Goal: Task Accomplishment & Management: Use online tool/utility

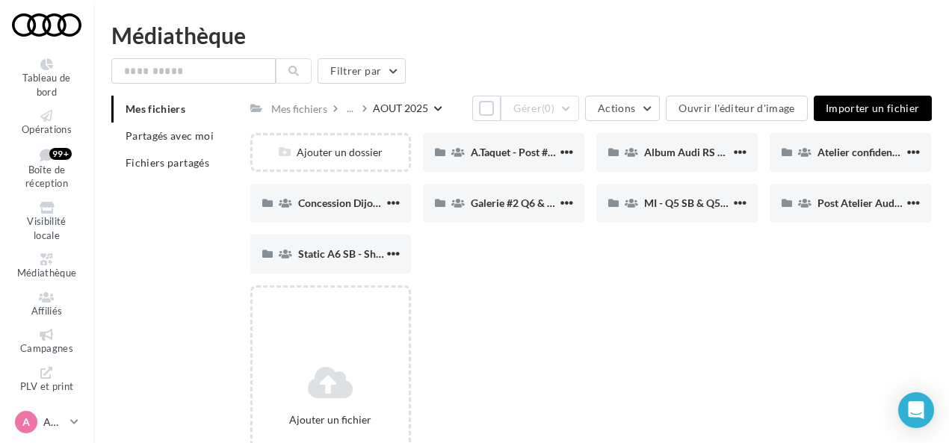
scroll to position [24, 0]
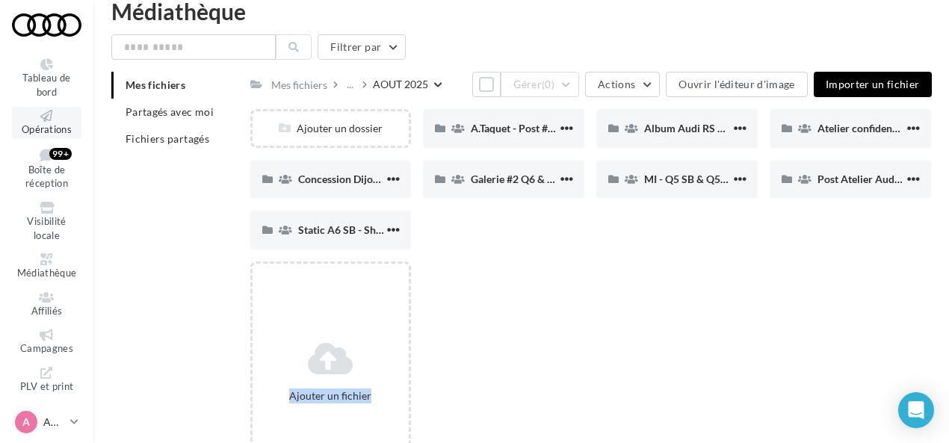
click at [44, 127] on span "Opérations" at bounding box center [47, 129] width 50 height 12
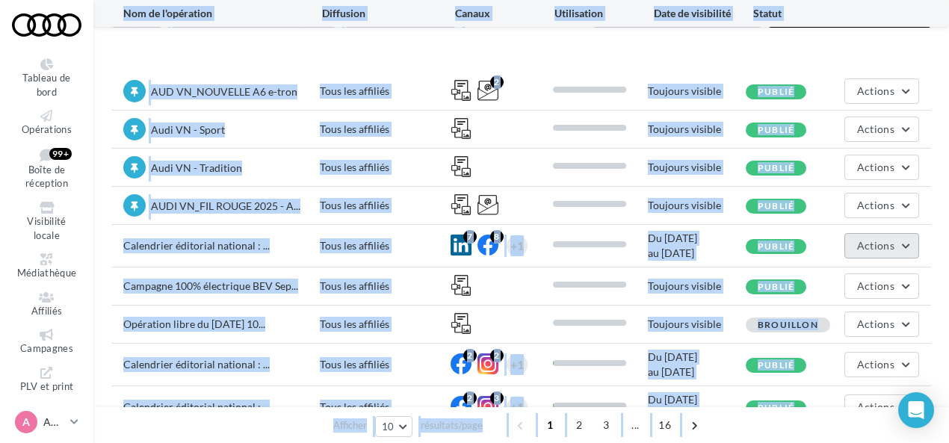
click at [869, 241] on span "Actions" at bounding box center [875, 245] width 37 height 13
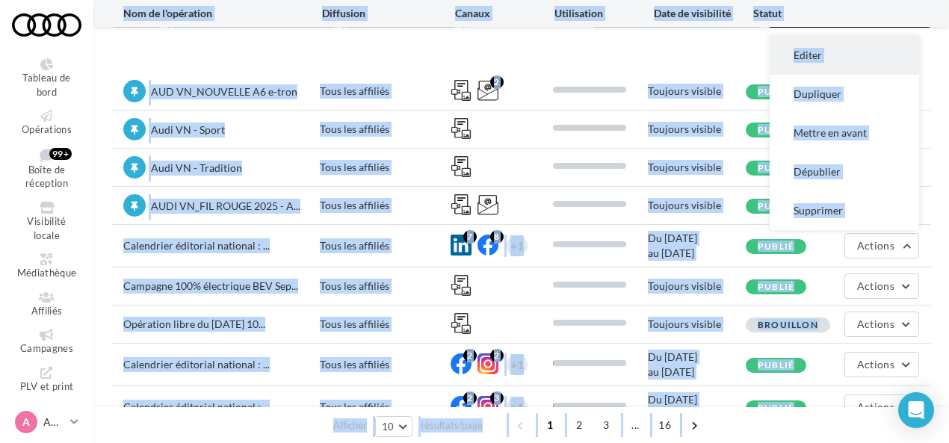
click at [802, 58] on button "Editer" at bounding box center [844, 55] width 149 height 39
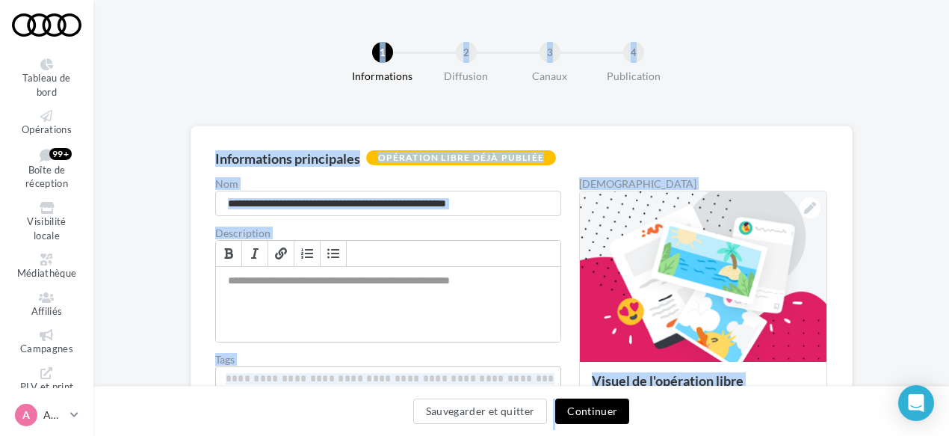
click at [613, 406] on button "Continuer" at bounding box center [592, 410] width 74 height 25
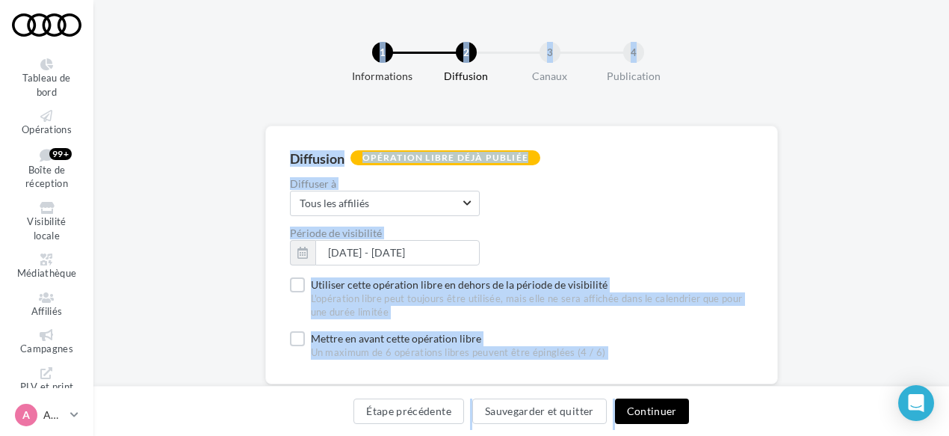
click at [636, 409] on button "Continuer" at bounding box center [652, 410] width 74 height 25
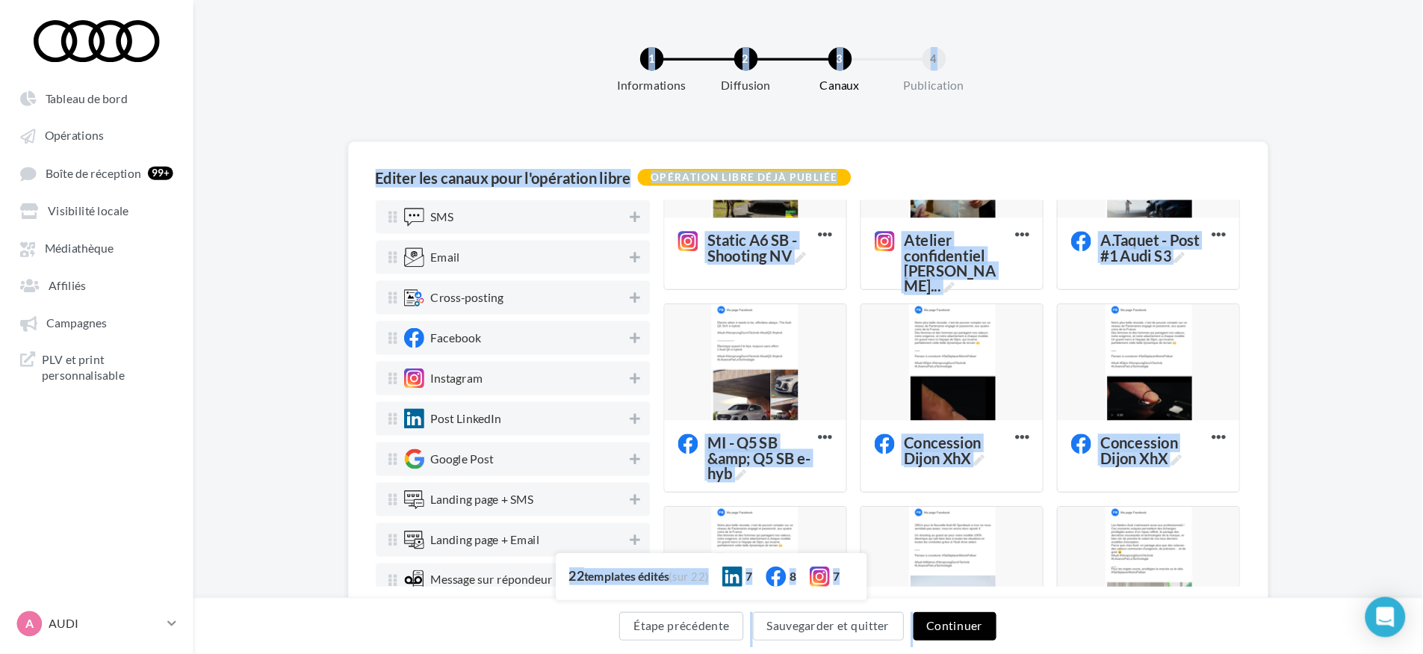
scroll to position [448, 0]
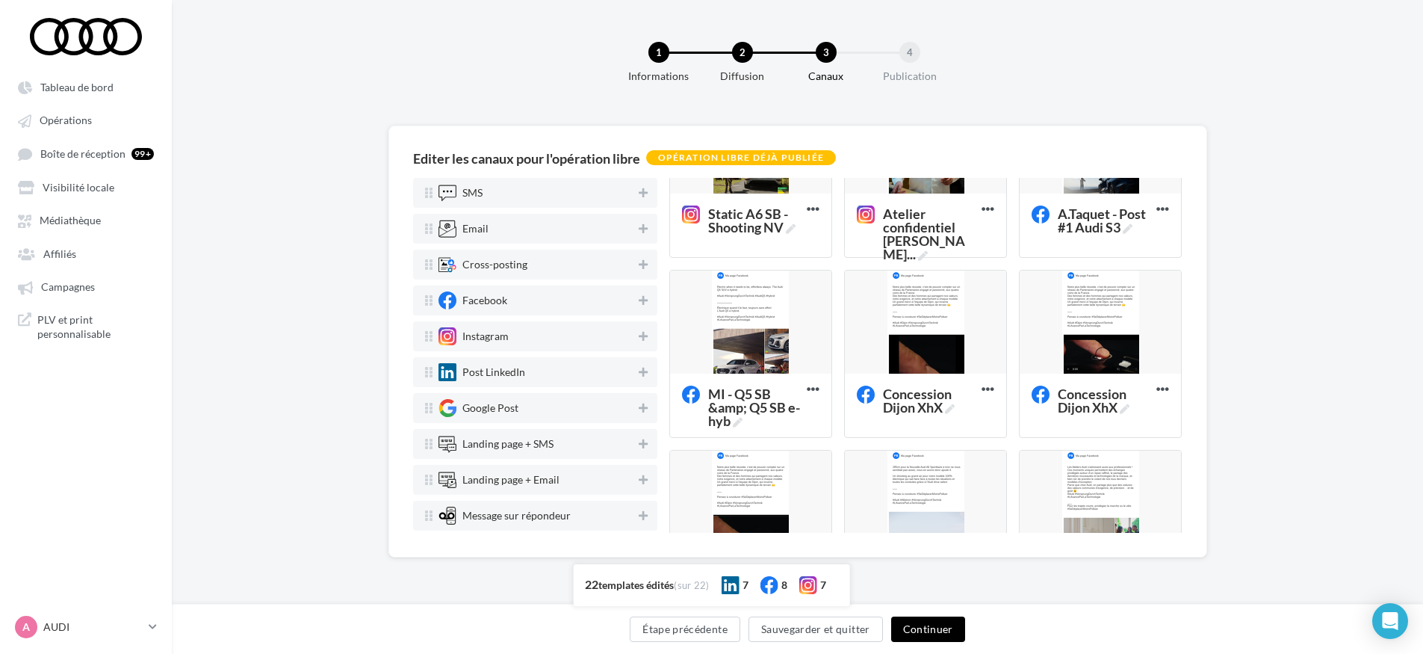
drag, startPoint x: 880, startPoint y: 12, endPoint x: 285, endPoint y: 241, distance: 638.2
click at [284, 241] on div "Editer les canaux pour l'opération libre Opération libre déjà publiée SMS Email…" at bounding box center [798, 366] width 1252 height 480
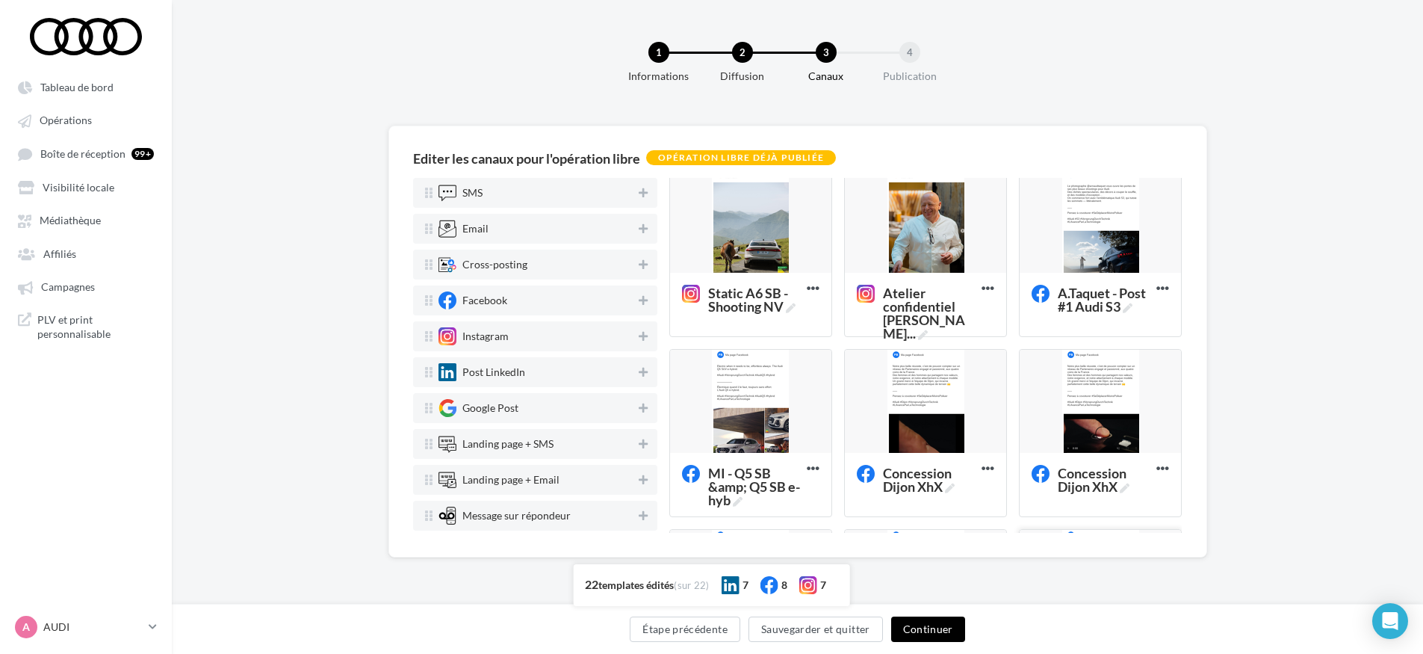
scroll to position [336, 0]
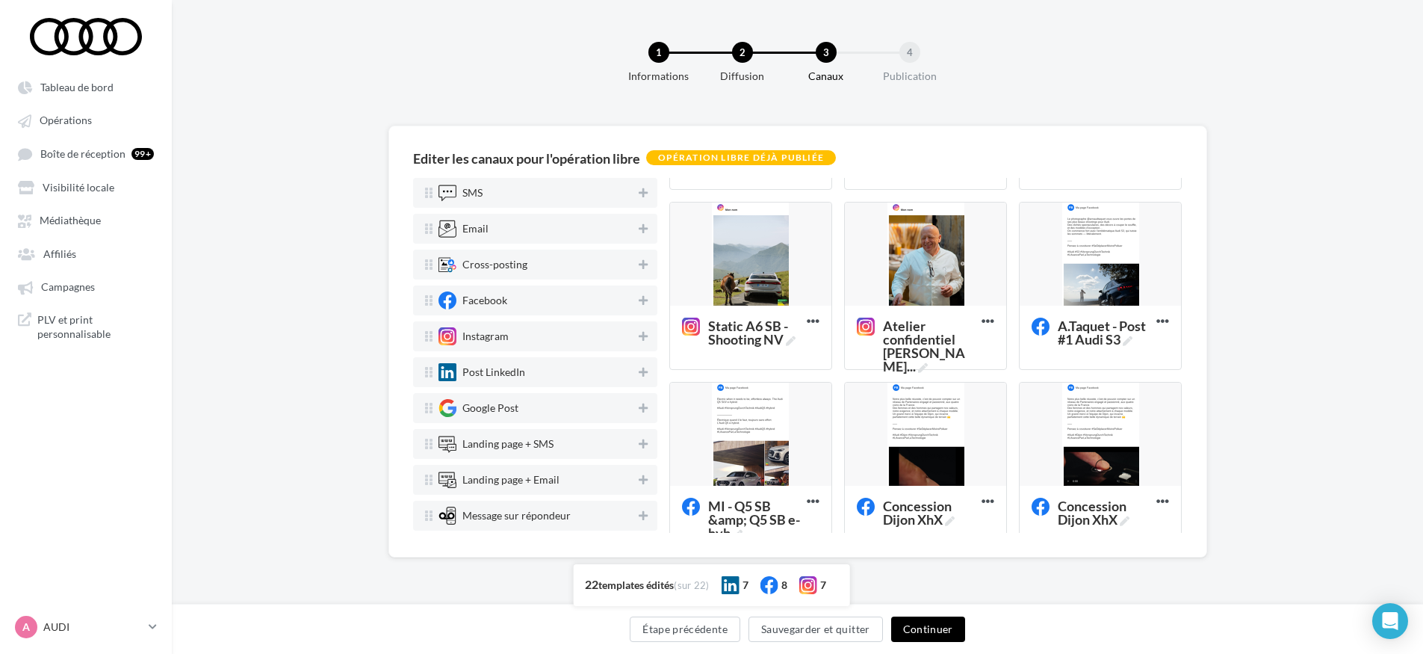
click at [904, 442] on button "Continuer" at bounding box center [928, 628] width 74 height 25
